Goal: Transaction & Acquisition: Purchase product/service

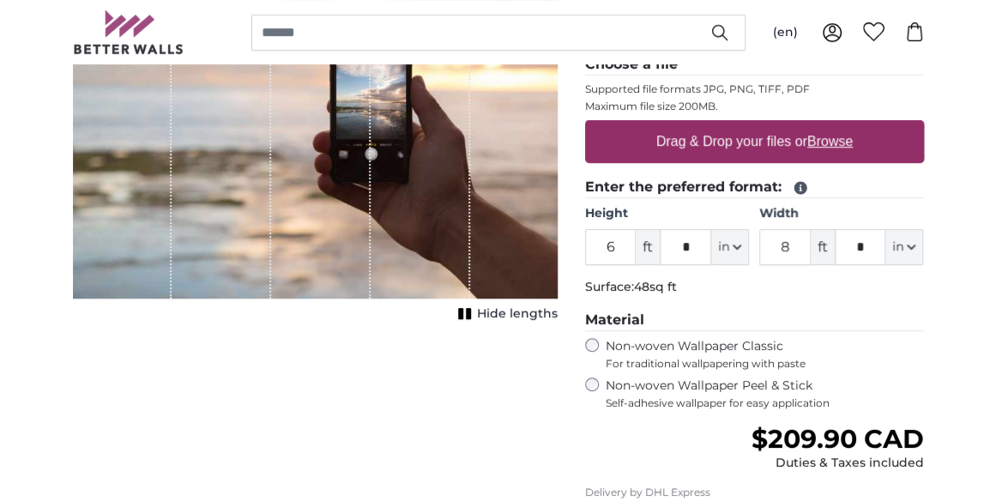
scroll to position [341, 0]
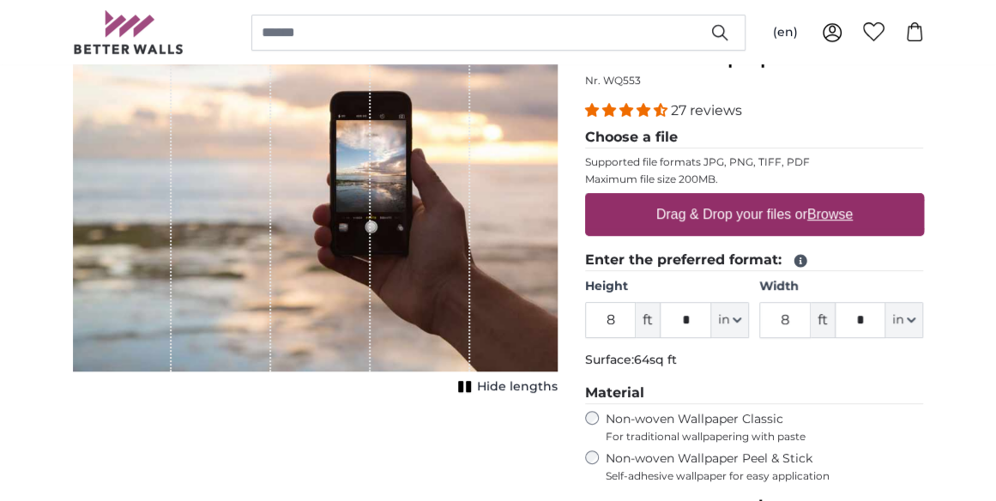
scroll to position [173, 0]
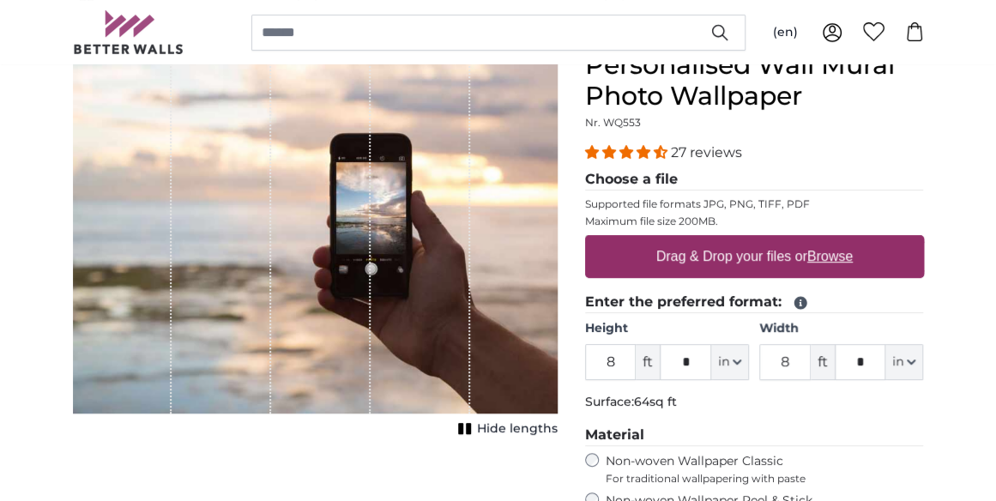
type input "8"
click at [764, 248] on label "Drag & Drop your files or Browse" at bounding box center [753, 256] width 210 height 34
click at [764, 240] on input "Drag & Drop your files or Browse" at bounding box center [754, 237] width 339 height 5
type input "**********"
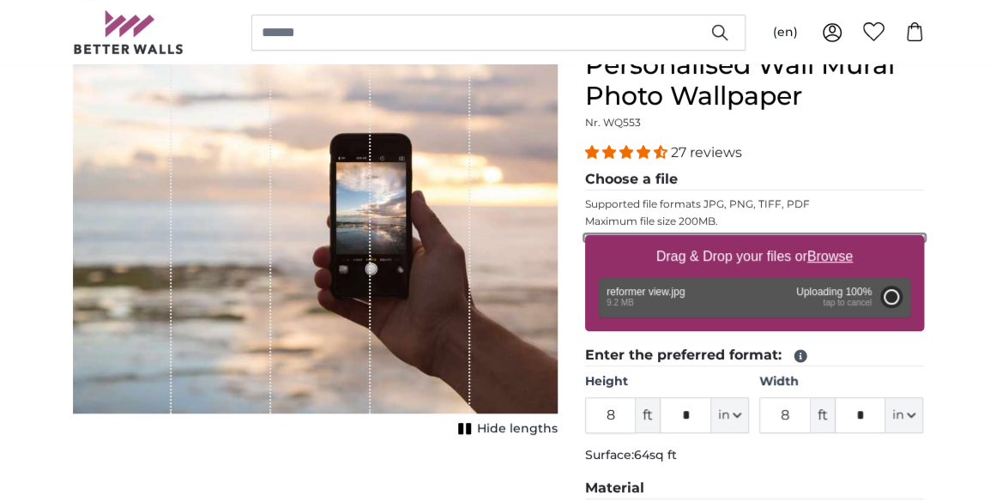
type input "6"
type input "9"
type input "****"
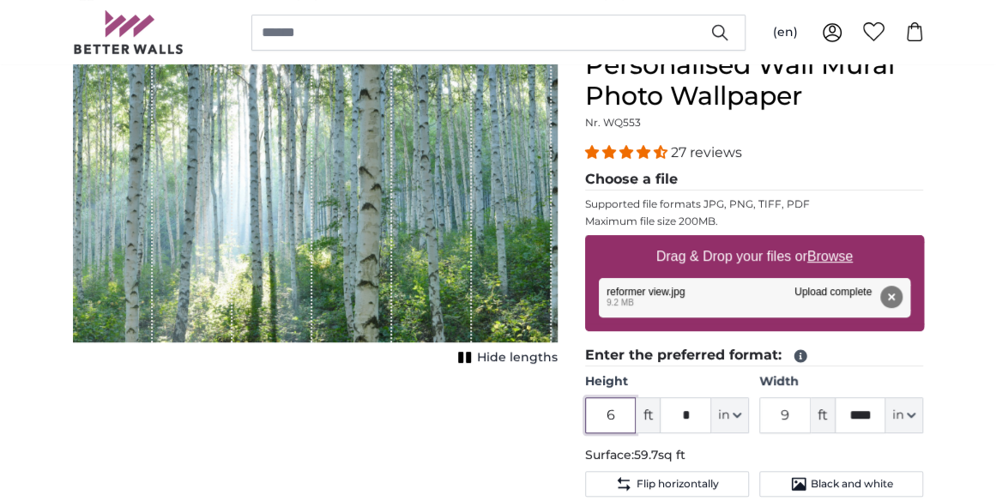
click at [624, 409] on input "6" at bounding box center [610, 415] width 51 height 36
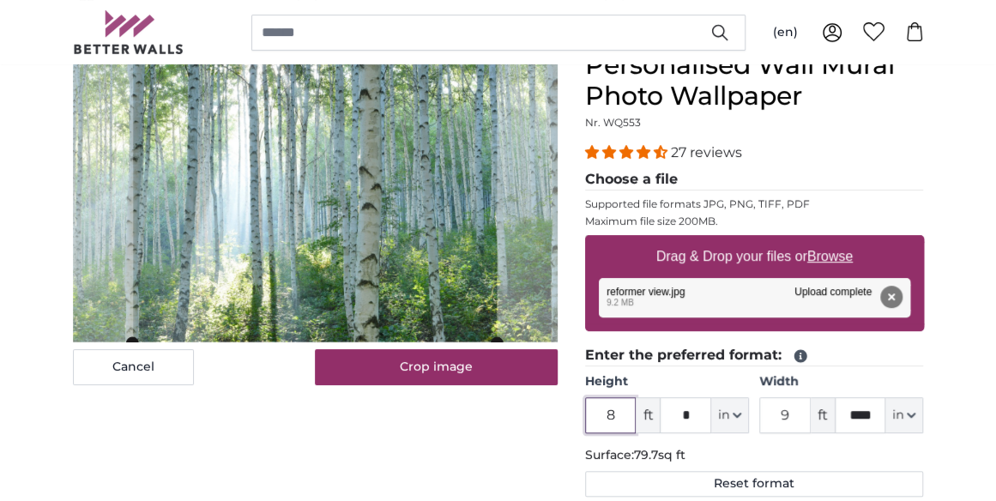
type input "8"
click at [792, 409] on input "9" at bounding box center [784, 415] width 51 height 36
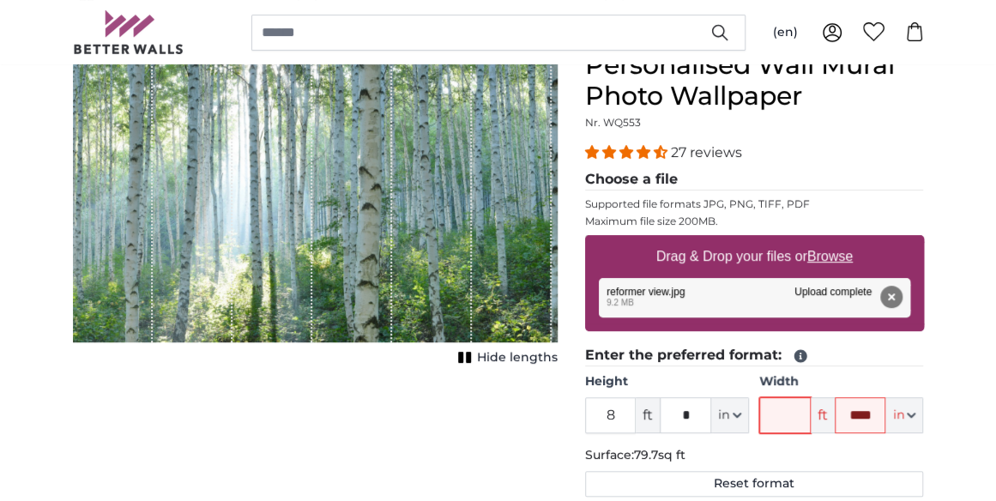
type input "8"
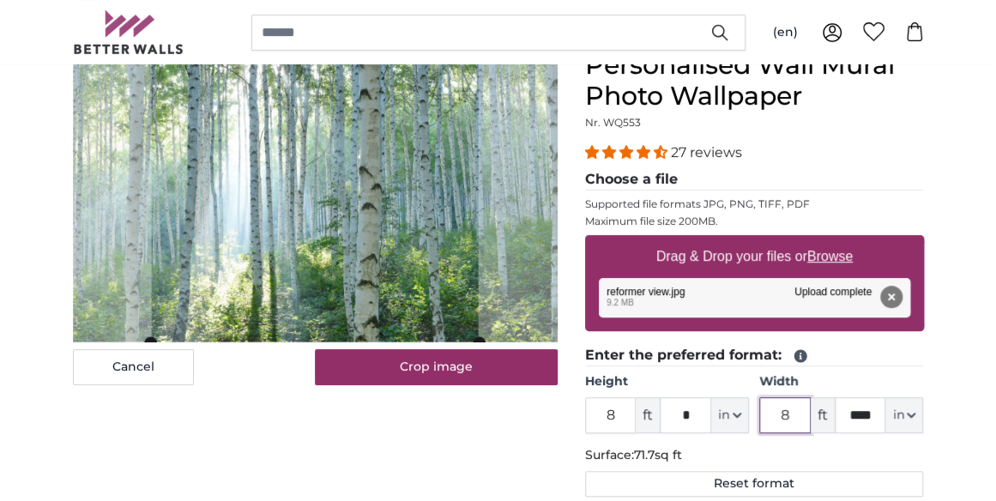
type input "8"
click at [908, 417] on button "in" at bounding box center [904, 415] width 38 height 36
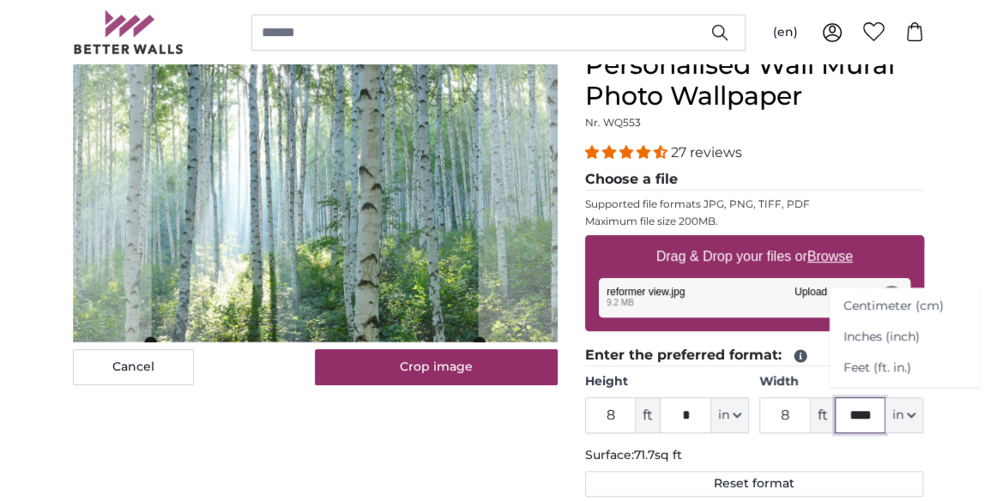
click at [874, 409] on input "****" at bounding box center [859, 415] width 51 height 36
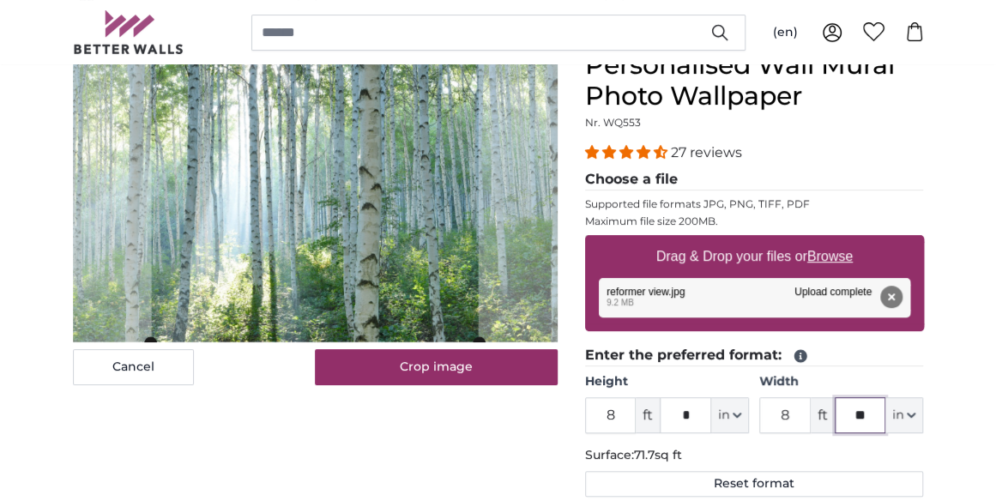
type input "*"
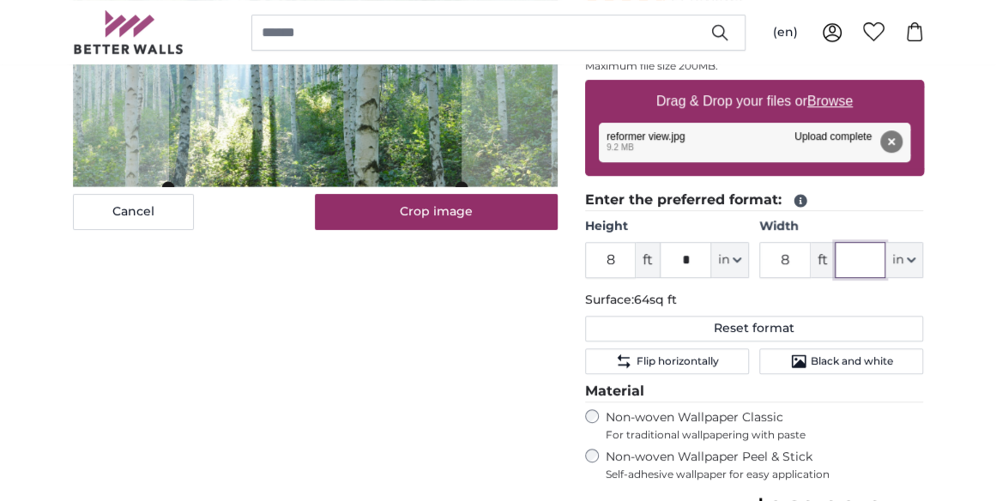
scroll to position [286, 0]
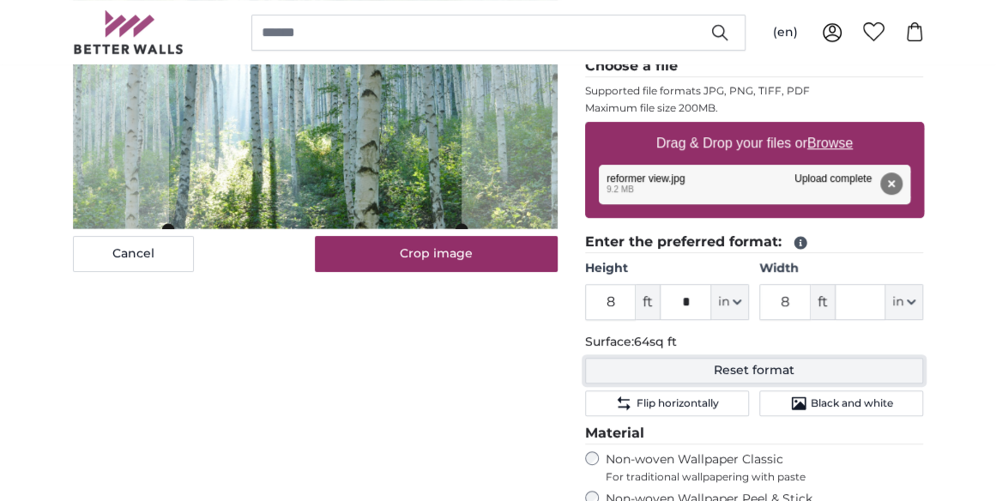
click at [789, 367] on button "Reset format" at bounding box center [754, 371] width 339 height 26
type input "6"
type input "9"
type input "****"
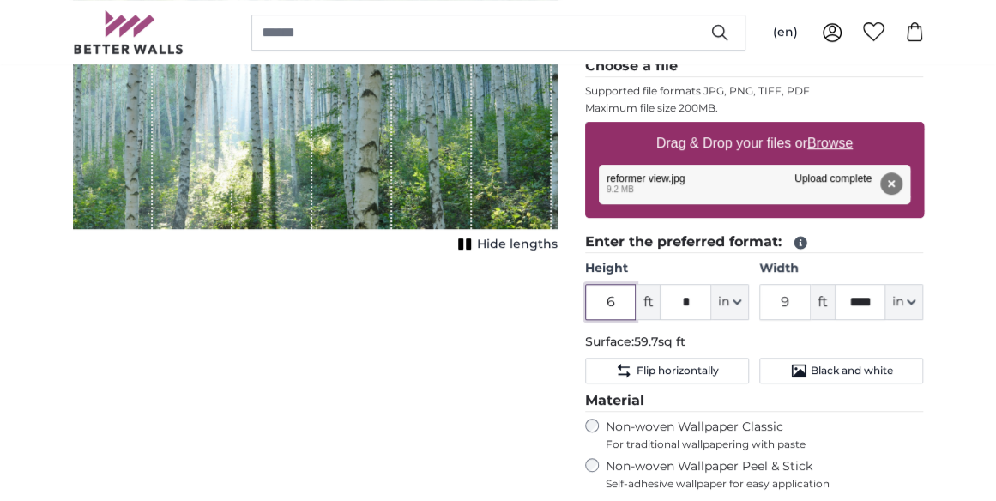
click at [627, 296] on input "6" at bounding box center [610, 302] width 51 height 36
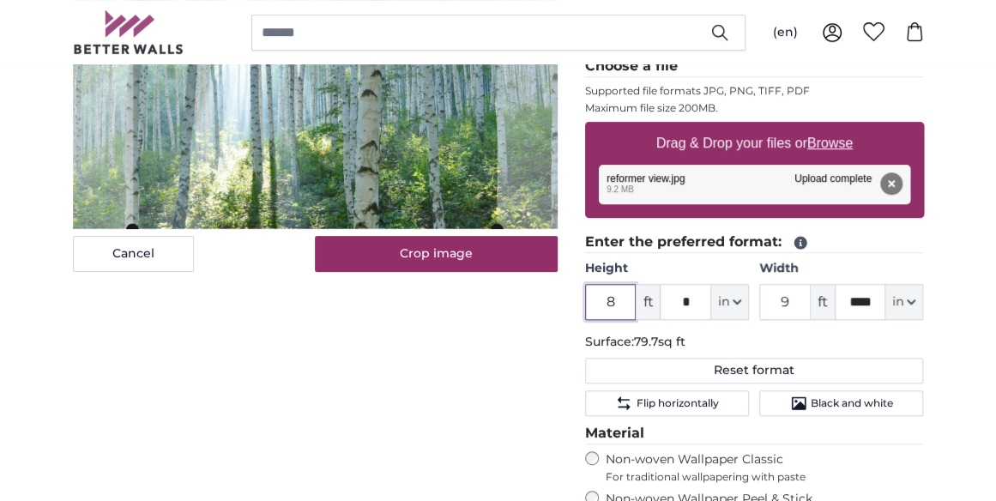
type input "8"
click at [801, 301] on input "9" at bounding box center [784, 302] width 51 height 36
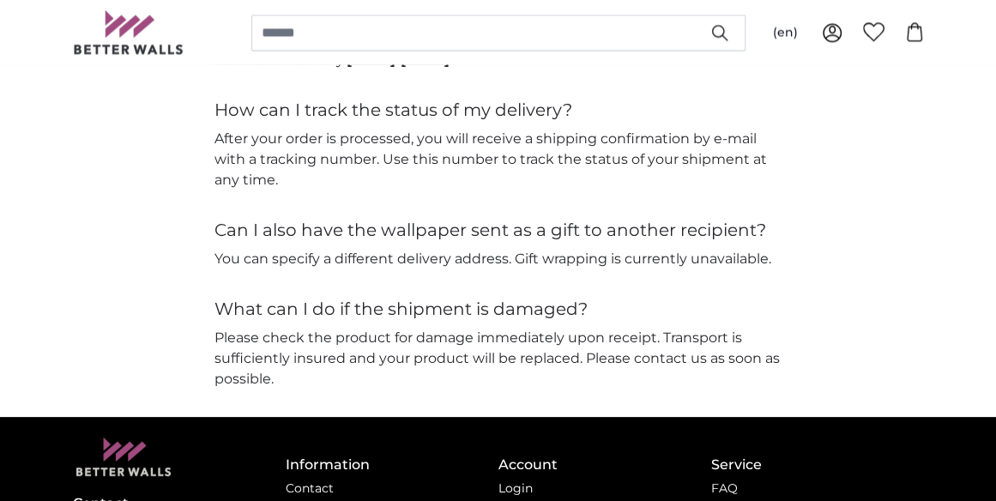
scroll to position [4220, 0]
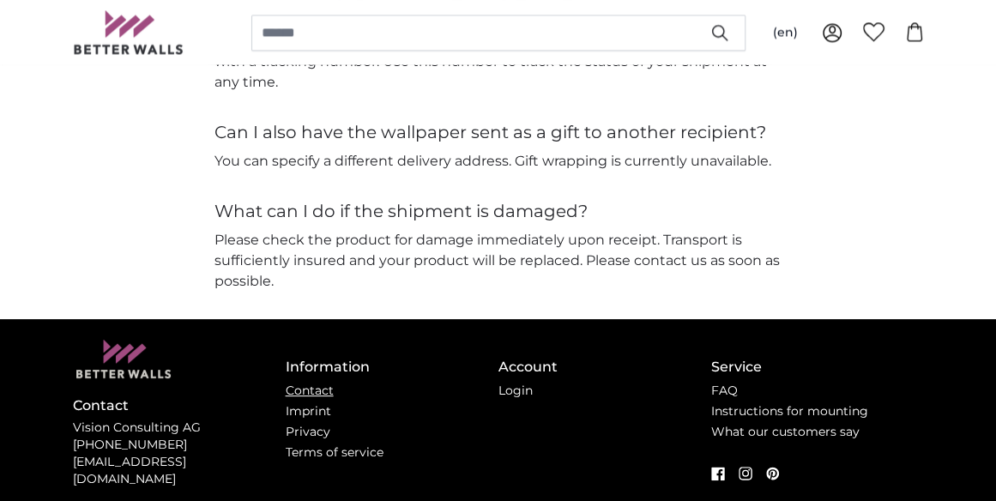
type input "8"
click at [327, 385] on link "Contact" at bounding box center [310, 390] width 48 height 15
